Goal: Complete application form: Complete application form

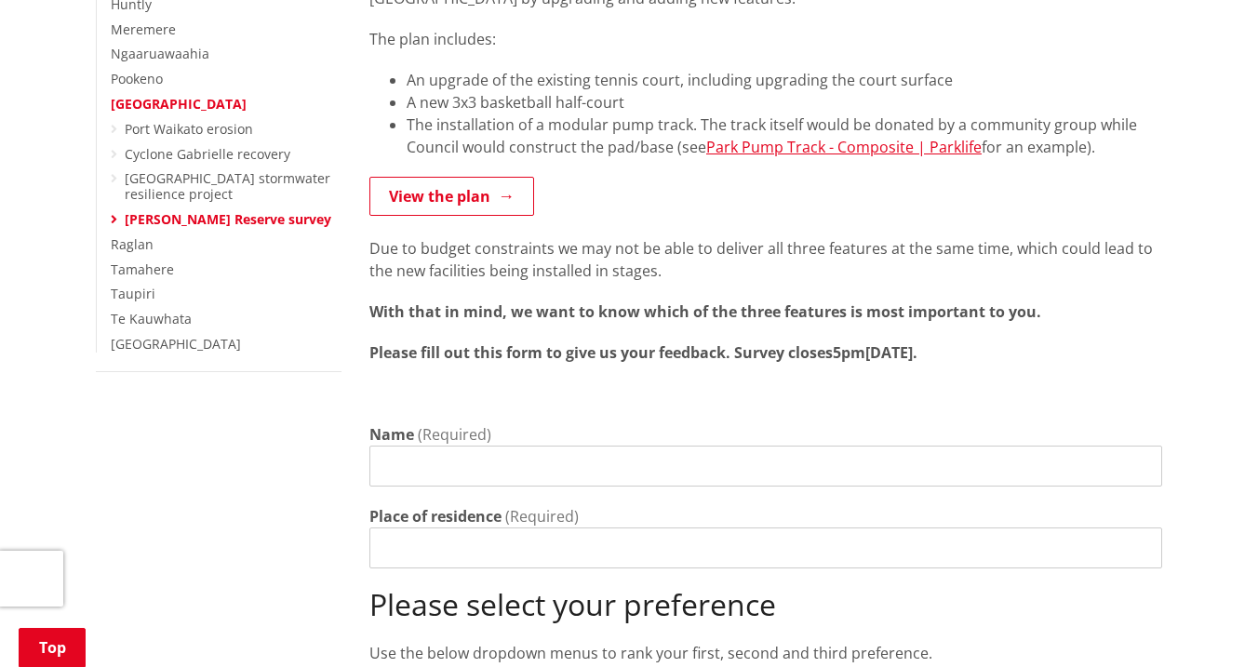
scroll to position [474, 0]
click at [464, 446] on input "Name" at bounding box center [765, 466] width 793 height 41
type input "[PERSON_NAME]"
click at [471, 528] on input "Place of residence" at bounding box center [765, 548] width 793 height 41
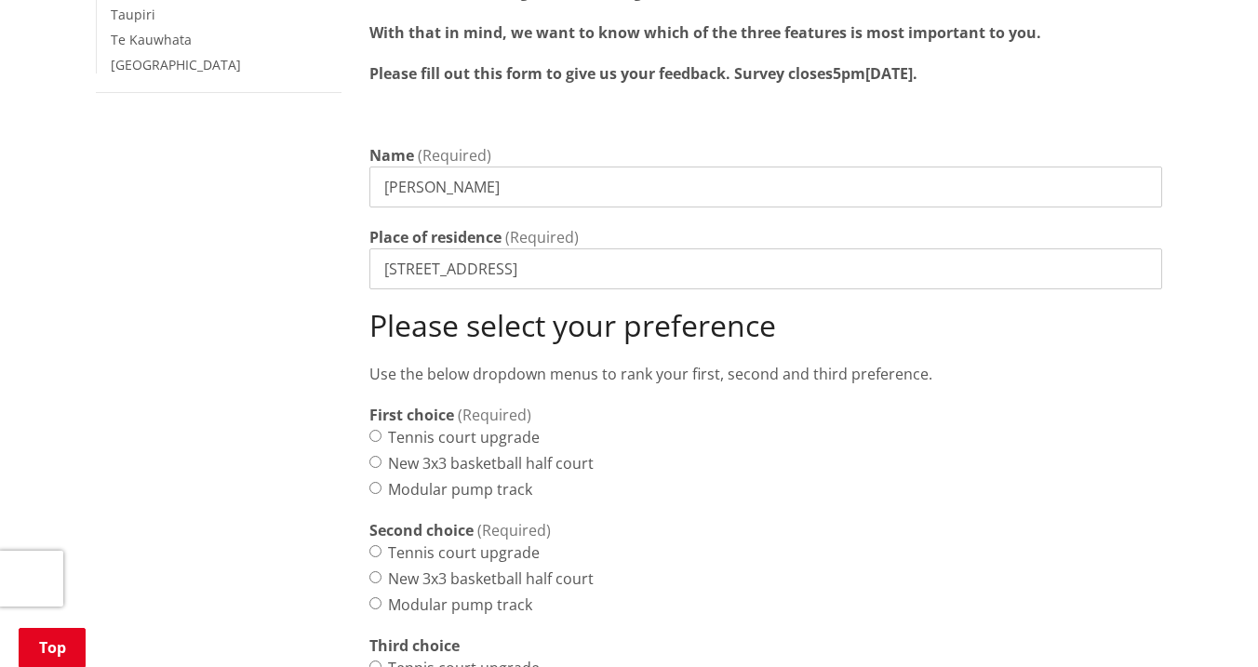
scroll to position [755, 0]
type input "[STREET_ADDRESS]"
click at [377, 429] on input "Tennis court upgrade" at bounding box center [375, 435] width 12 height 12
radio input "true"
click at [373, 455] on input "New 3x3 basketball half court" at bounding box center [375, 461] width 12 height 12
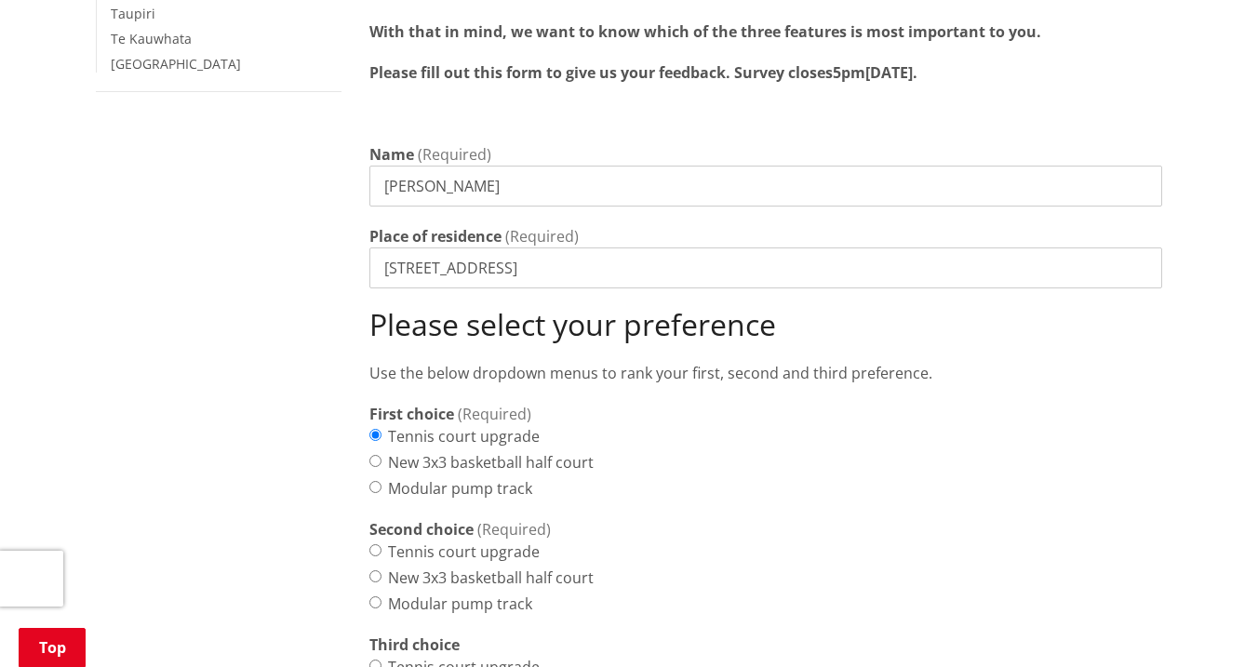
radio input "true"
click at [373, 429] on input "Tennis court upgrade" at bounding box center [375, 435] width 12 height 12
radio input "true"
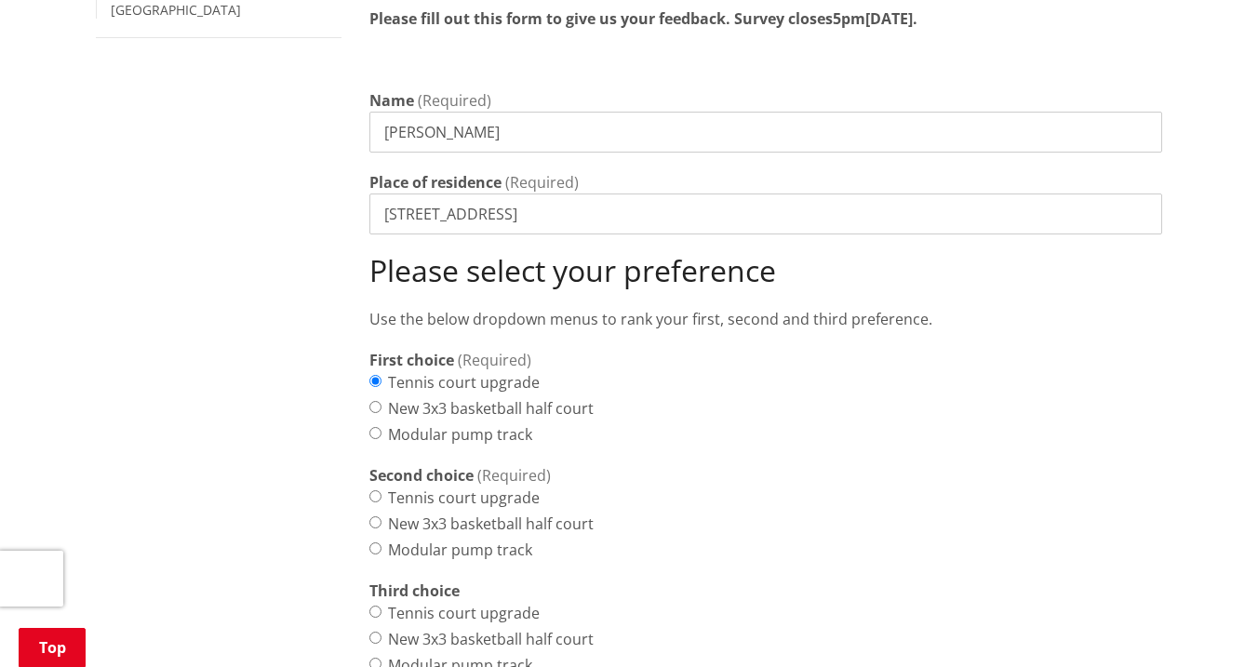
scroll to position [828, 0]
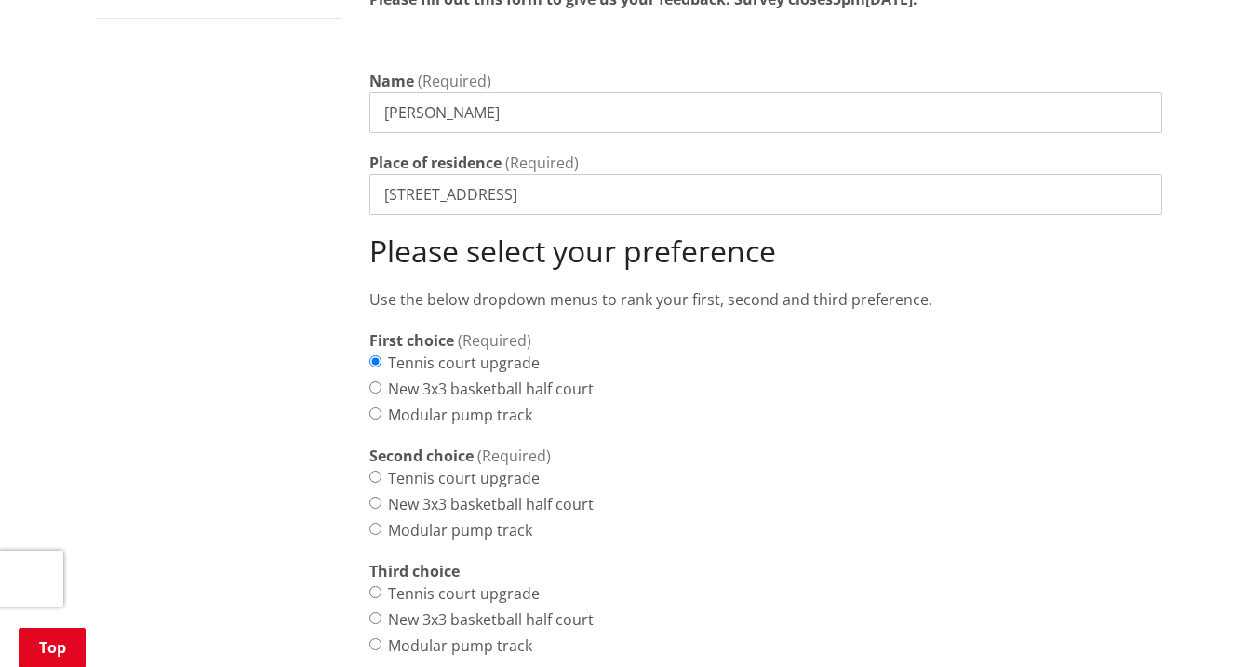
click at [378, 497] on input "New 3x3 basketball half court" at bounding box center [375, 503] width 12 height 12
radio input "true"
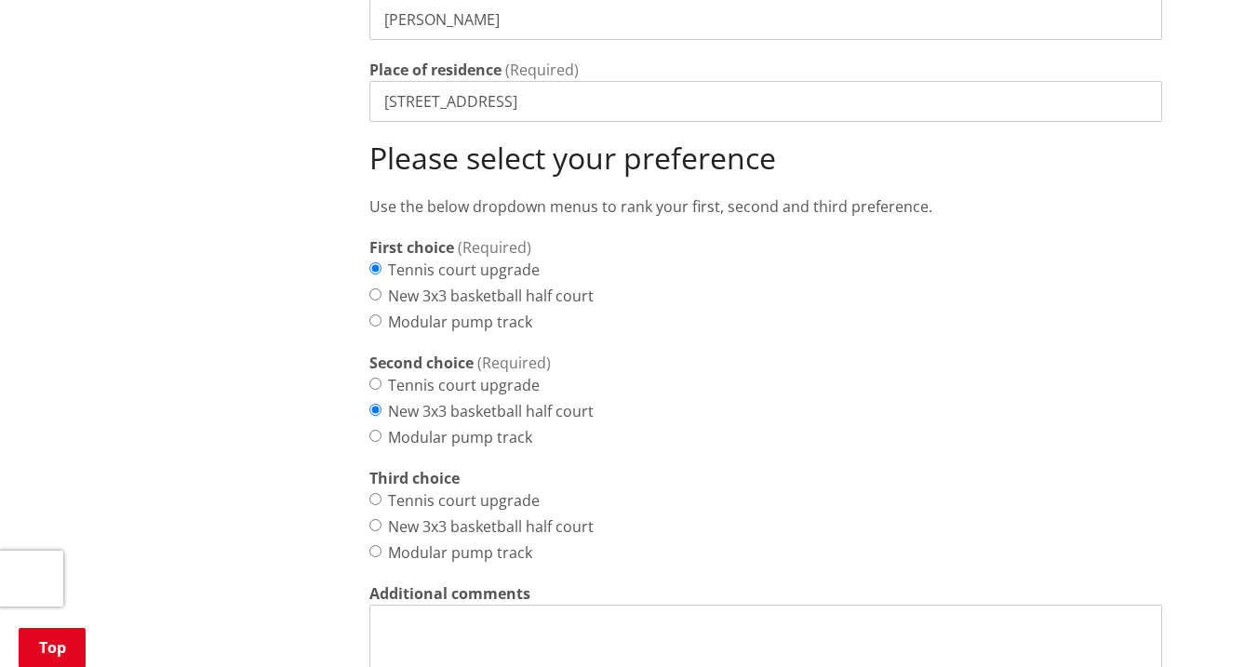
scroll to position [921, 0]
click at [376, 545] on input "Modular pump track" at bounding box center [375, 551] width 12 height 12
radio input "true"
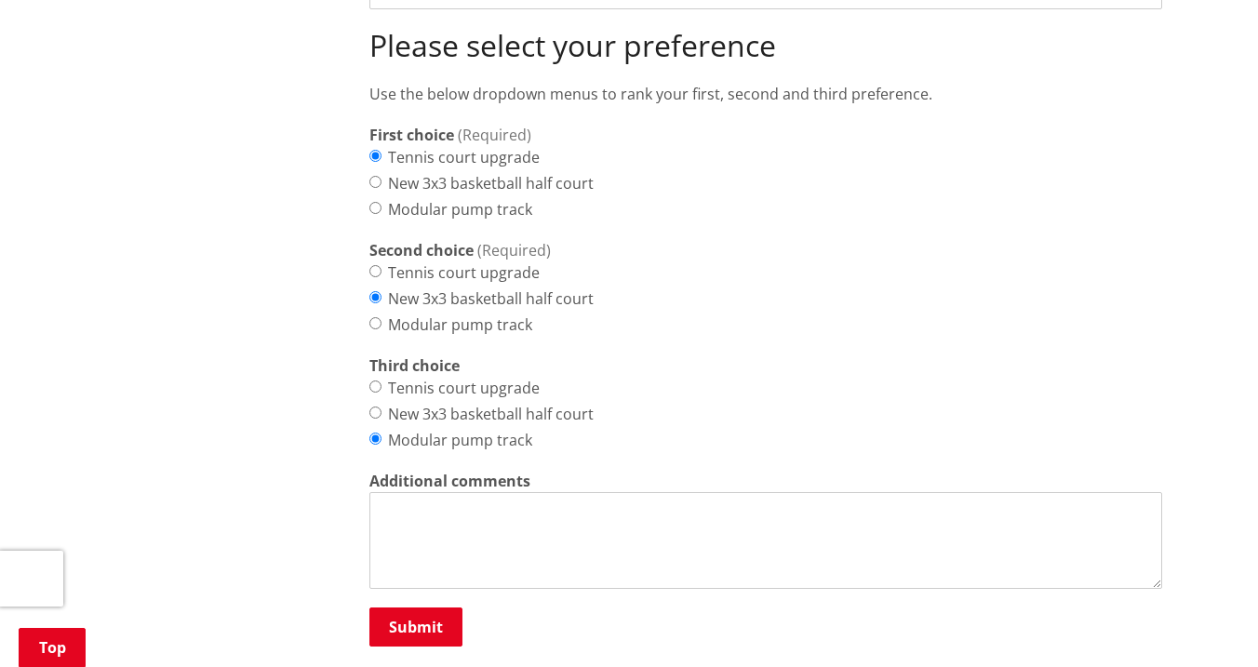
scroll to position [1034, 0]
click at [443, 492] on textarea "Additional comments" at bounding box center [765, 540] width 793 height 97
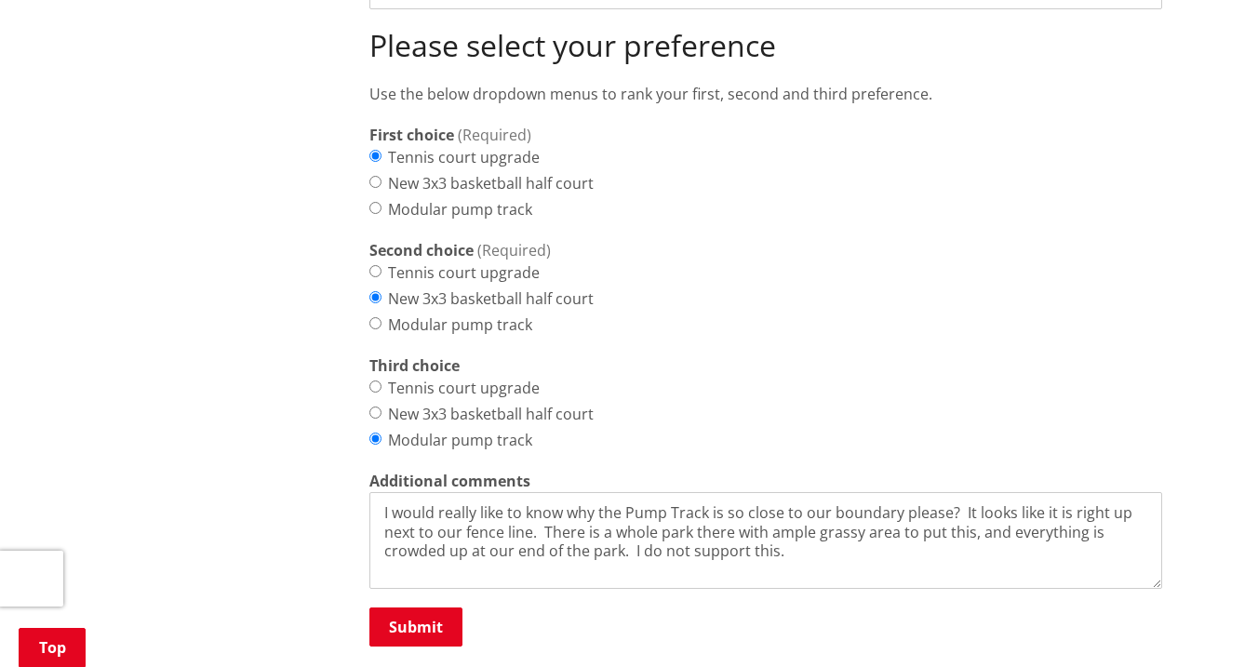
type textarea "I would really like to know why the Pump Track is so close to our boundary plea…"
click at [376, 433] on input "Modular pump track" at bounding box center [375, 439] width 12 height 12
click at [313, 399] on div "More from this section District overview Towns [GEOGRAPHIC_DATA] Huntly [GEOGRA…" at bounding box center [629, 106] width 1094 height 1528
click at [378, 381] on input "Tennis court upgrade" at bounding box center [375, 387] width 12 height 12
radio input "true"
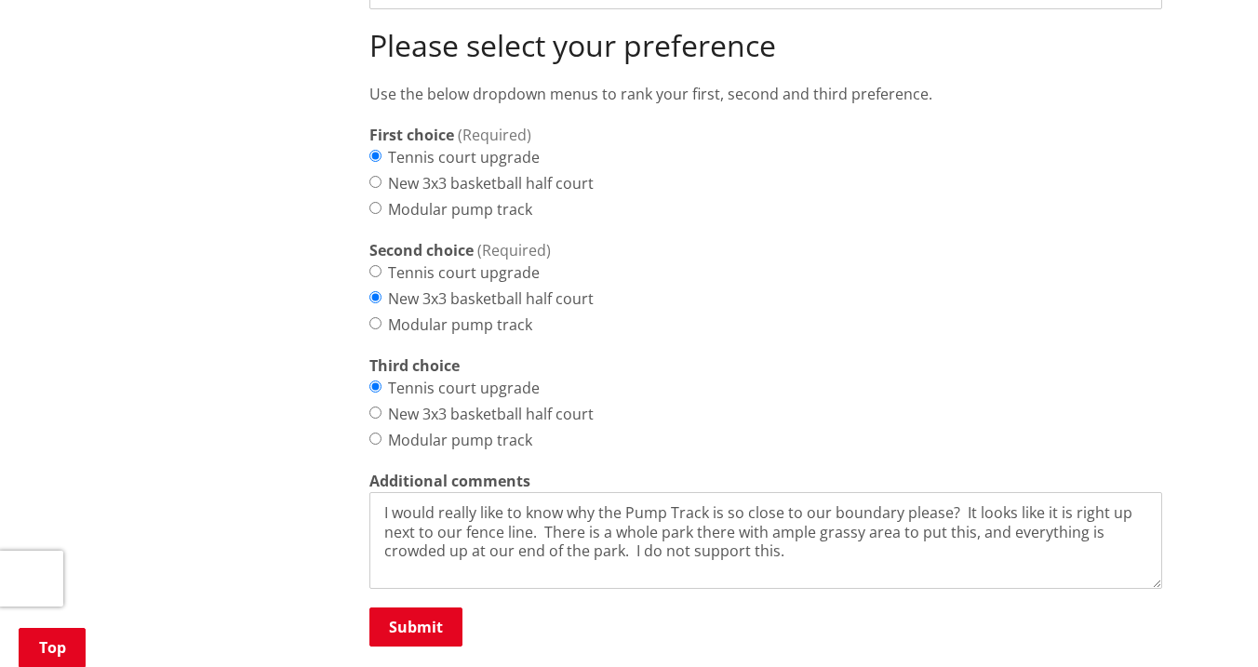
click at [796, 531] on textarea "I would really like to know why the Pump Track is so close to our boundary plea…" at bounding box center [765, 540] width 793 height 97
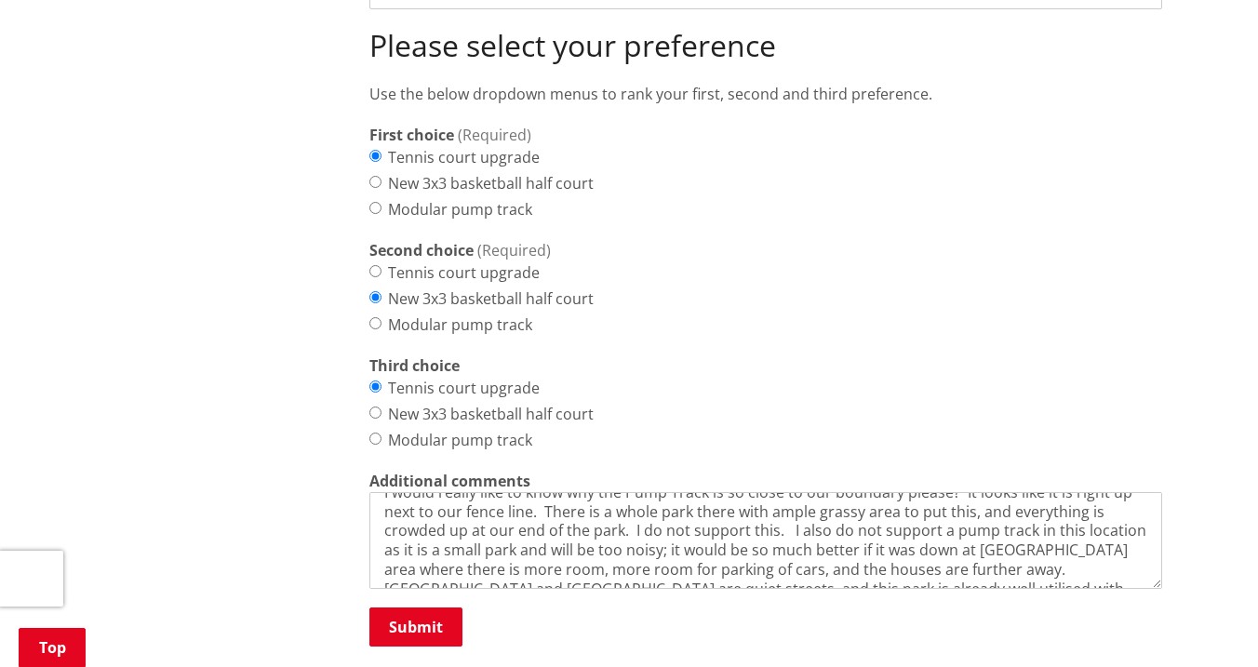
scroll to position [0, 0]
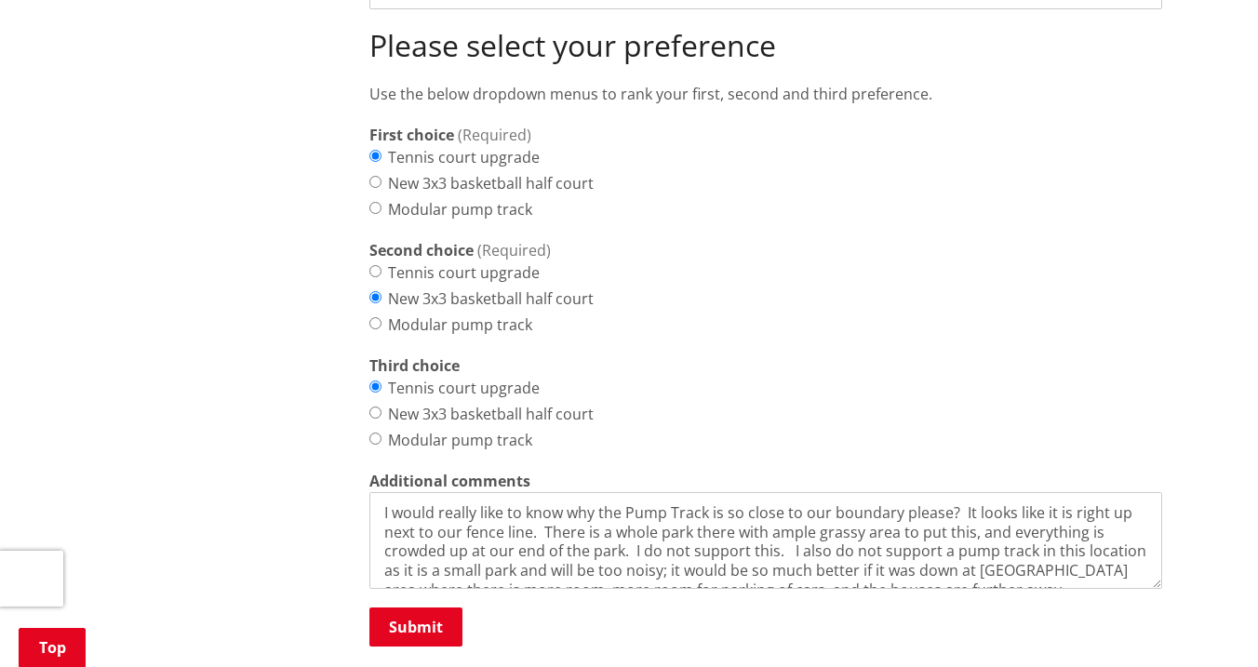
drag, startPoint x: 1017, startPoint y: 509, endPoint x: 541, endPoint y: 510, distance: 476.3
click at [541, 510] on textarea "I would really like to know why the Pump Track is so close to our boundary plea…" at bounding box center [765, 540] width 793 height 97
click at [761, 507] on textarea "I would really like to know why the Pump Track is so close to our boundary plea…" at bounding box center [765, 540] width 793 height 97
click at [1042, 509] on textarea "I would really like to know why the Pump Track is so close to our boundary plea…" at bounding box center [765, 540] width 793 height 97
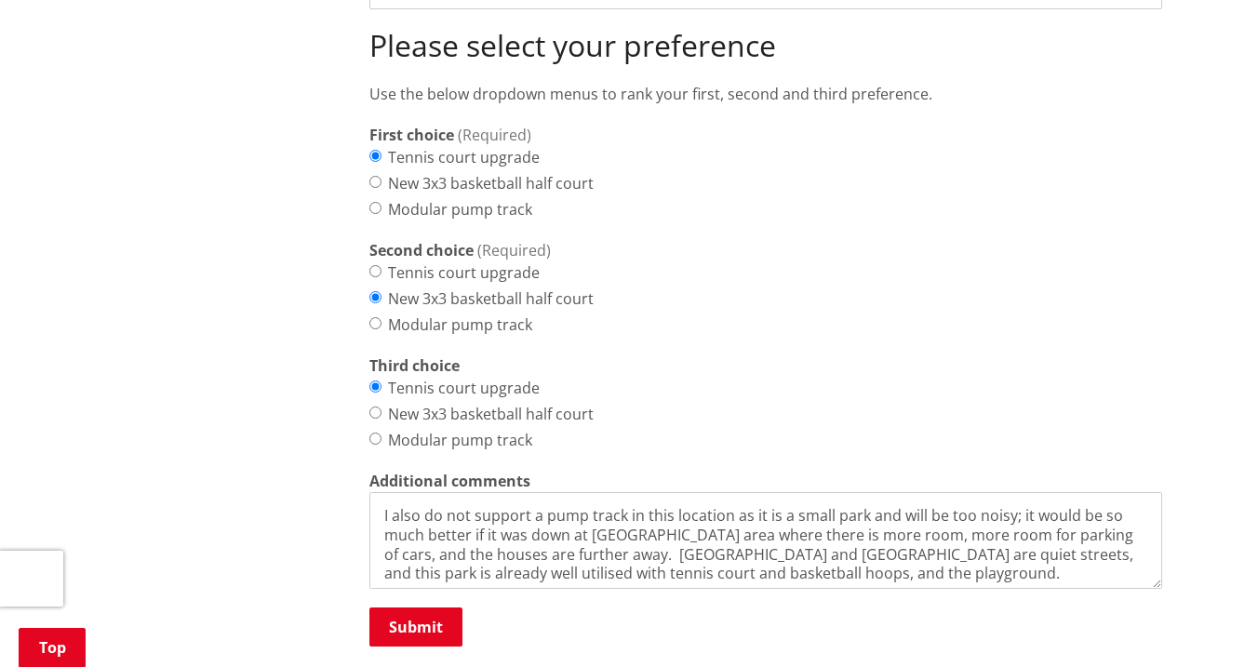
click at [982, 545] on textarea "I would really like to know why the Pump Track is so close to our boundary plea…" at bounding box center [765, 540] width 793 height 97
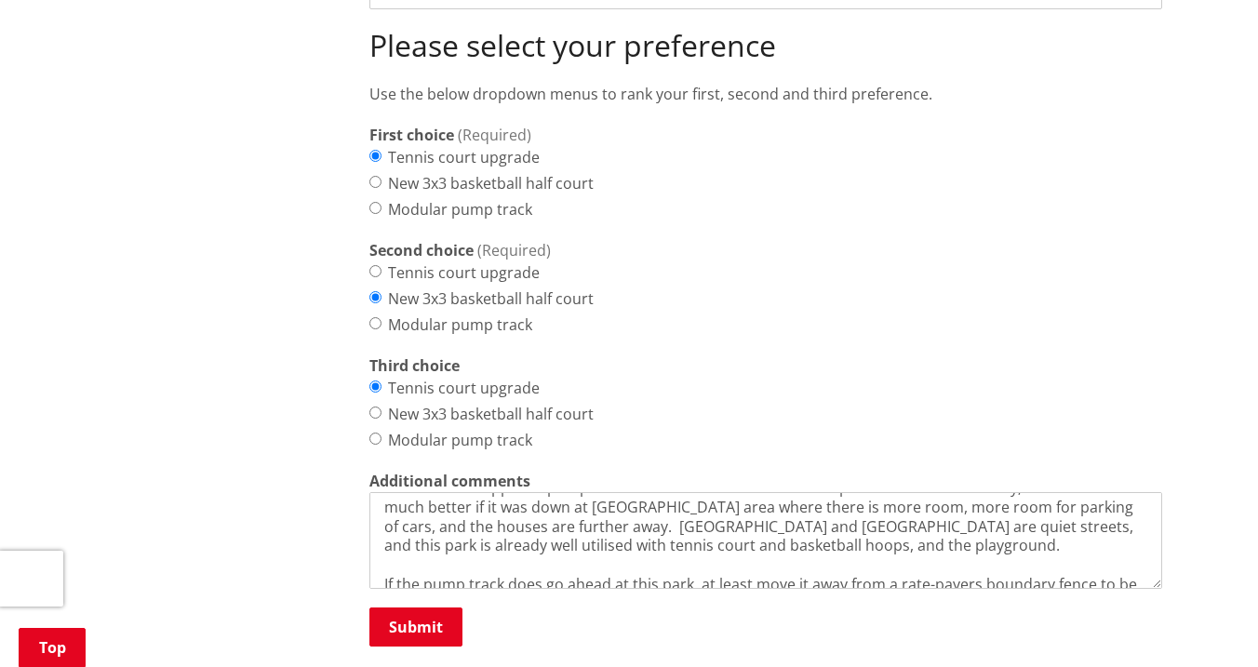
scroll to position [130, 0]
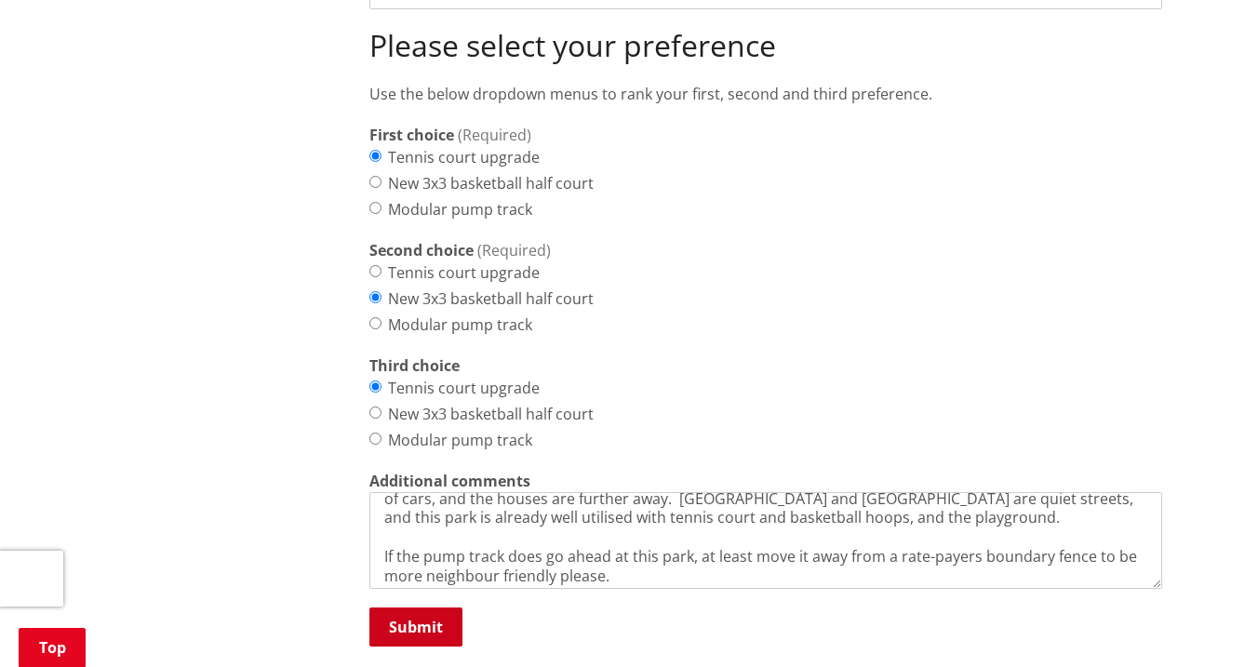
type textarea "I would really like to know why the Pump Track is so close to our boundary plea…"
click at [434, 608] on button "Submit" at bounding box center [415, 627] width 93 height 39
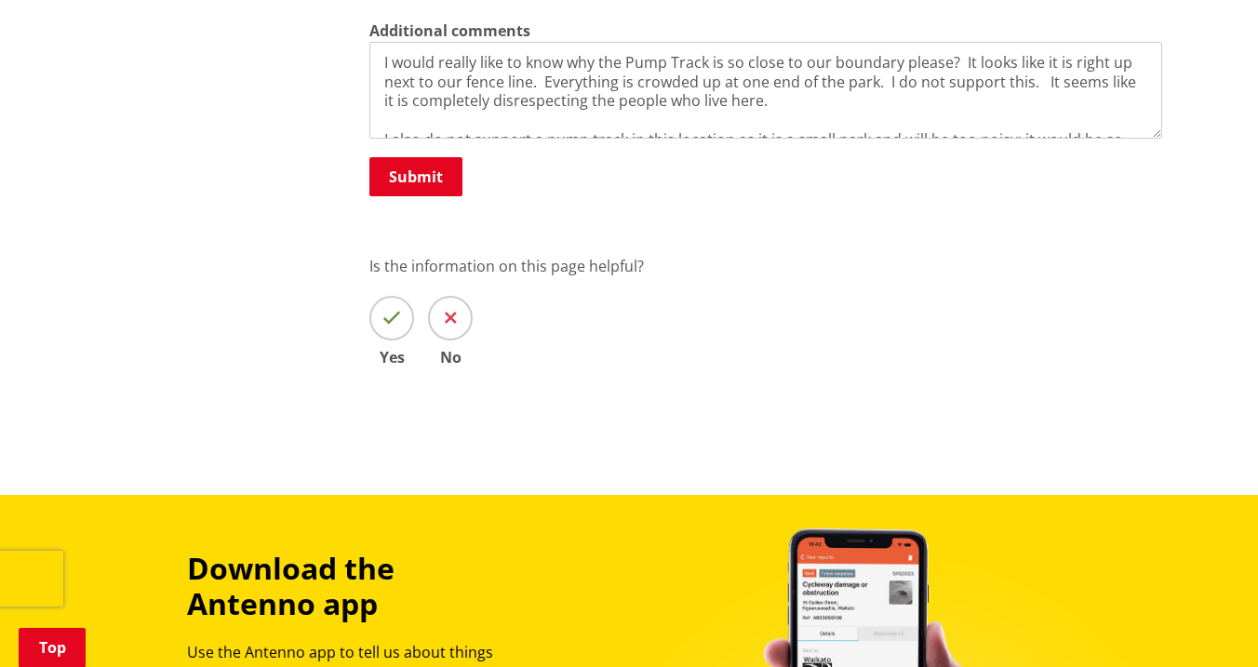
scroll to position [1539, 0]
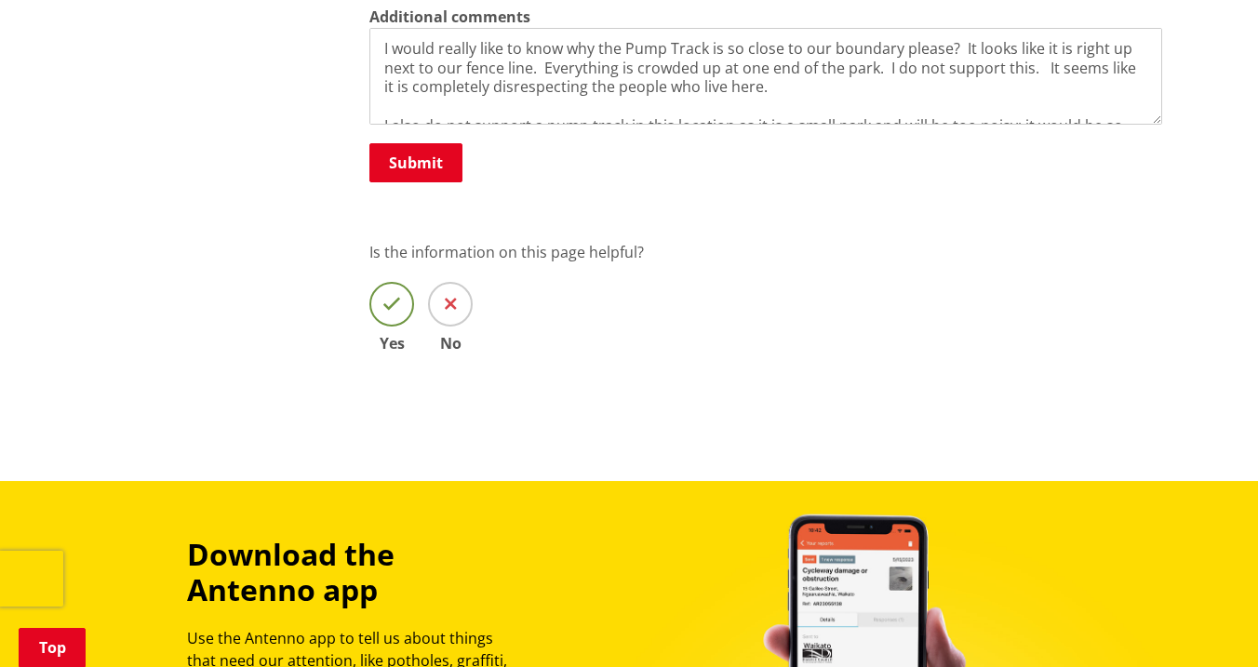
click at [392, 291] on span at bounding box center [391, 304] width 45 height 45
click at [0, 0] on input "Yes" at bounding box center [0, 0] width 0 height 0
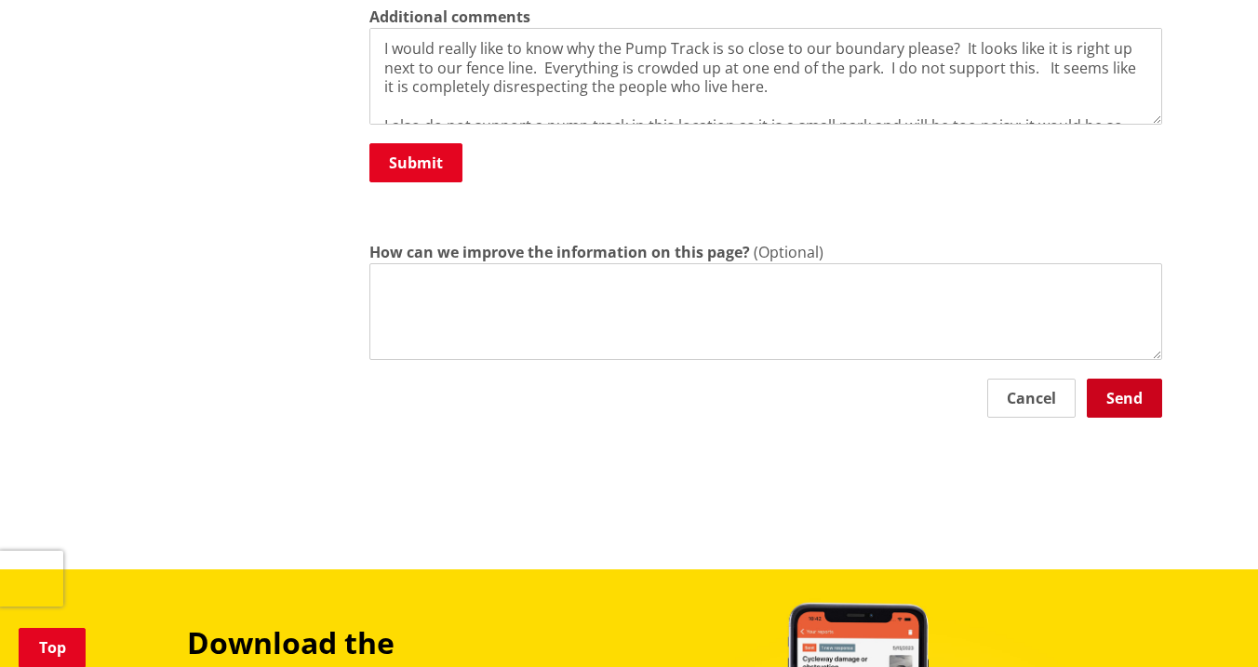
click at [1137, 387] on button "Send" at bounding box center [1124, 398] width 75 height 39
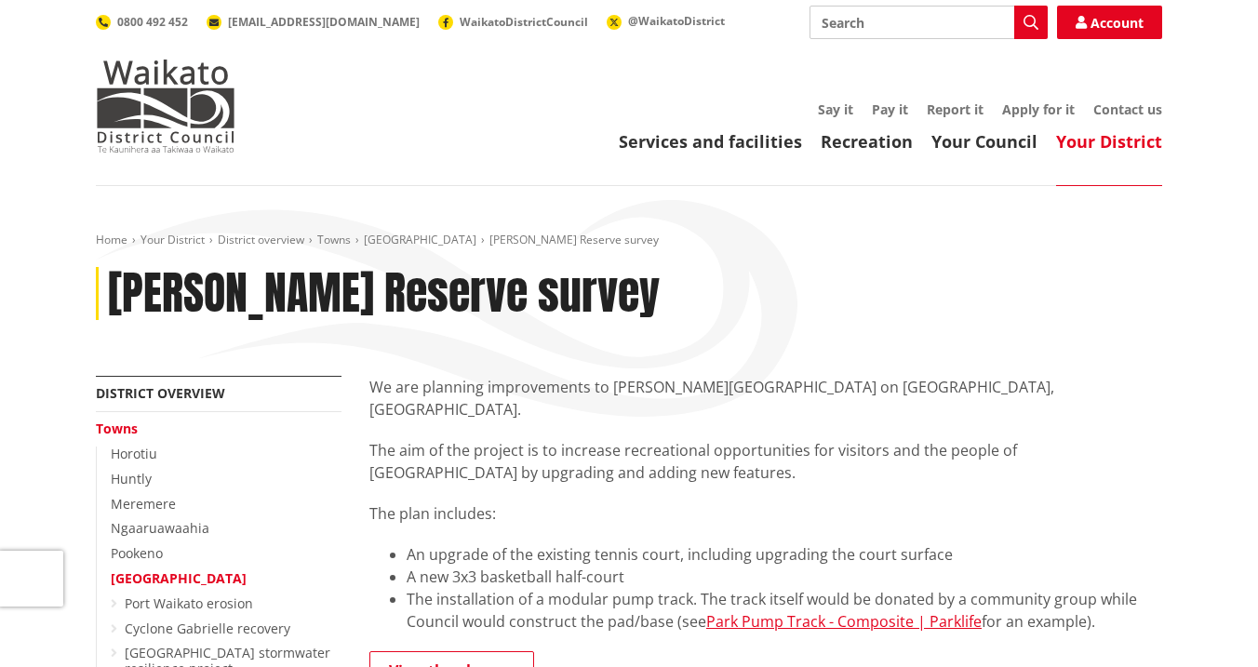
scroll to position [0, 0]
